Goal: Find specific page/section: Find specific page/section

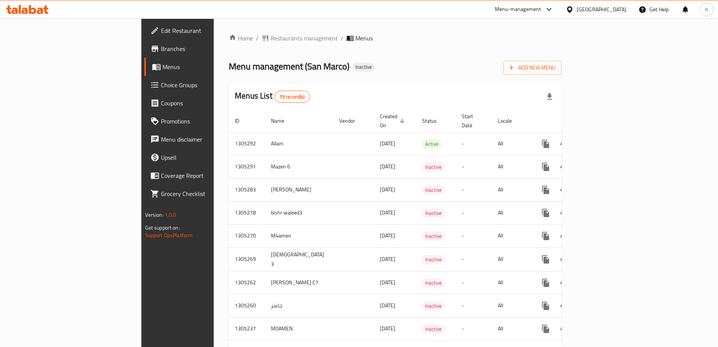
click at [604, 11] on div "[GEOGRAPHIC_DATA]" at bounding box center [602, 9] width 50 height 8
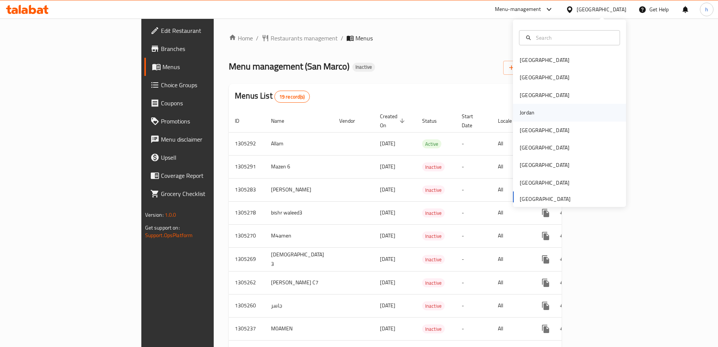
click at [557, 119] on div "Jordan" at bounding box center [569, 112] width 113 height 17
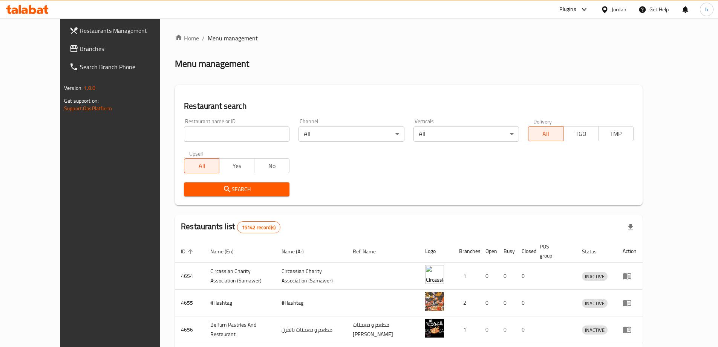
click at [195, 132] on input "search" at bounding box center [237, 133] width 106 height 15
paste input "773948"
type input "773948"
click at [229, 188] on span "Search" at bounding box center [237, 188] width 94 height 9
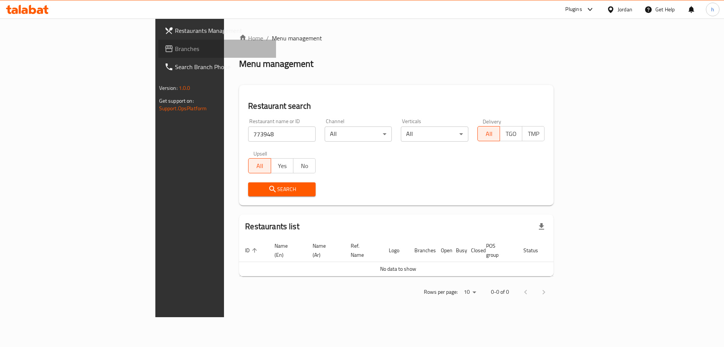
click at [175, 52] on span "Branches" at bounding box center [222, 48] width 95 height 9
